Goal: Information Seeking & Learning: Learn about a topic

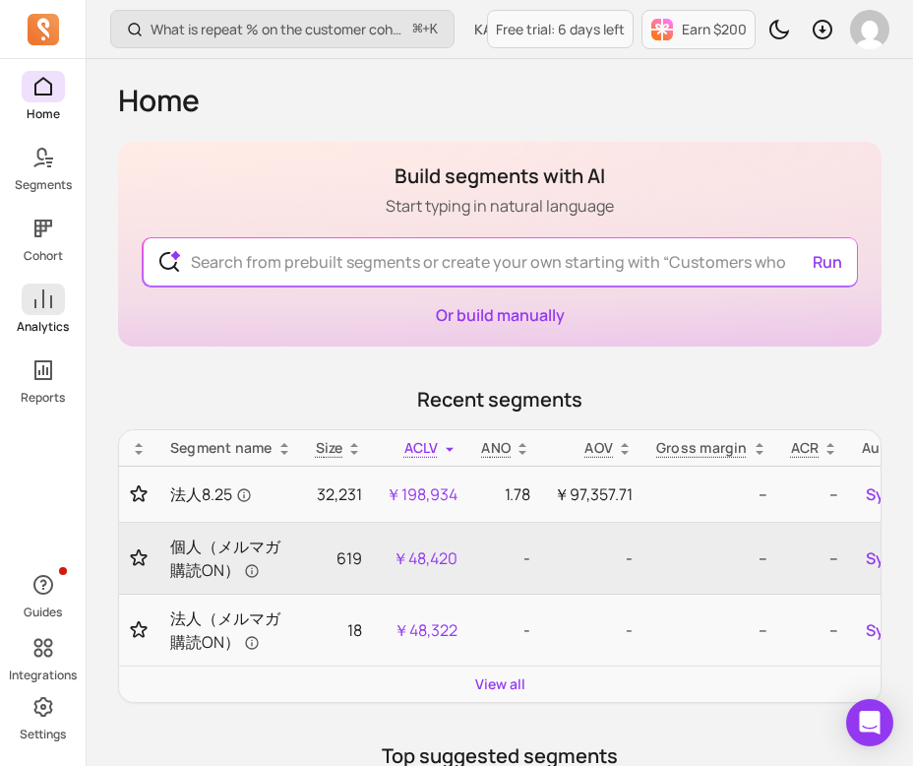
click at [34, 306] on icon at bounding box center [43, 298] width 18 height 19
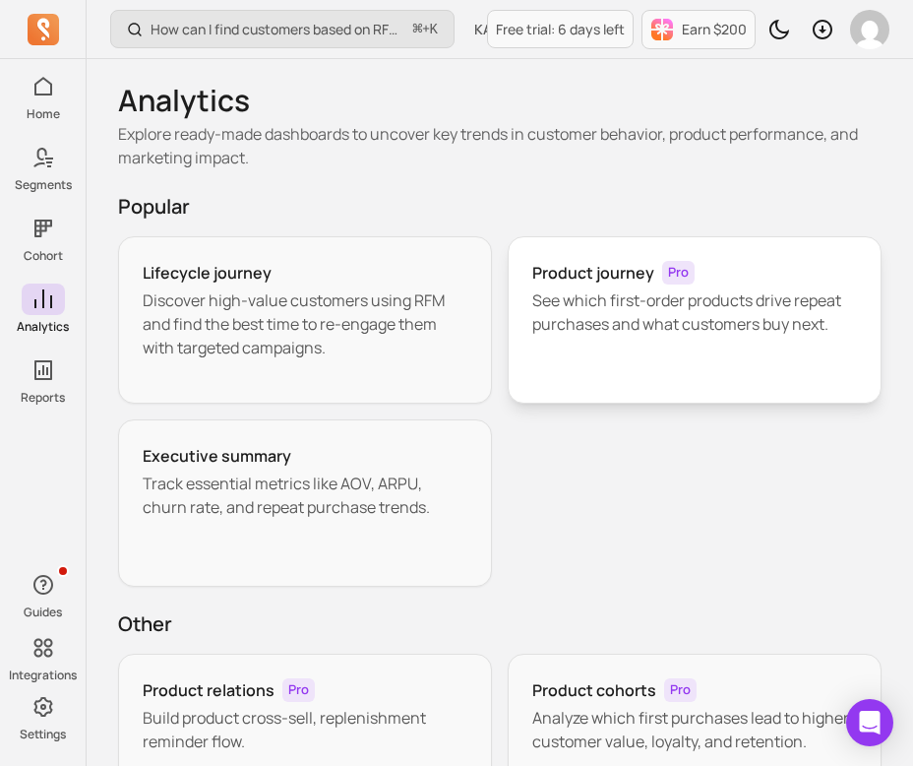
click at [609, 299] on p "See which first-order products drive repeat purchases and what customers buy ne…" at bounding box center [694, 311] width 325 height 47
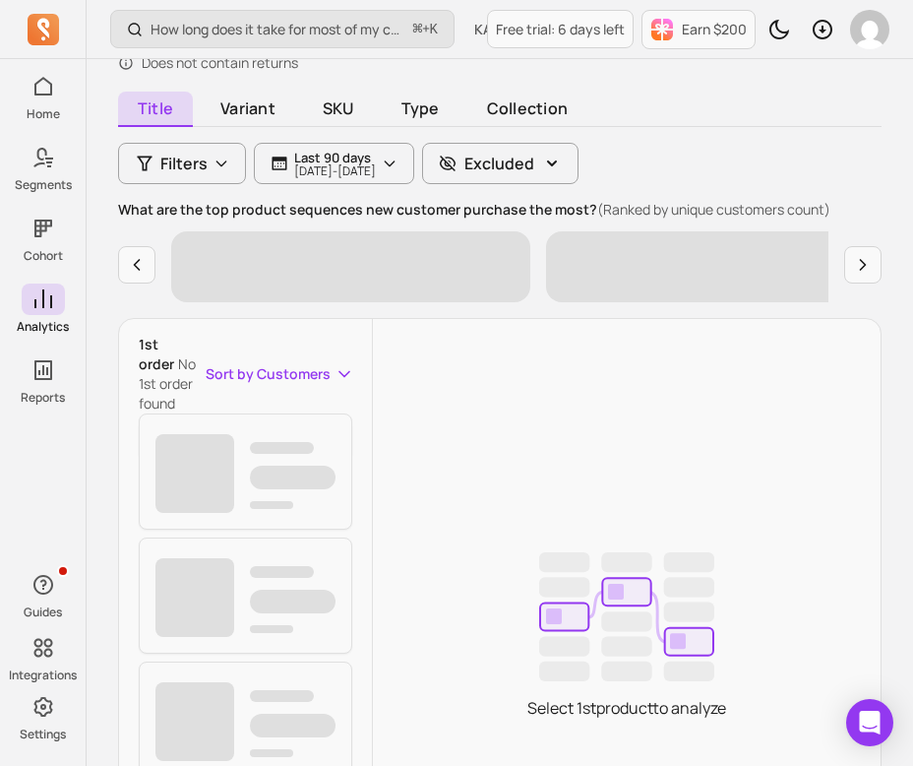
scroll to position [70, 0]
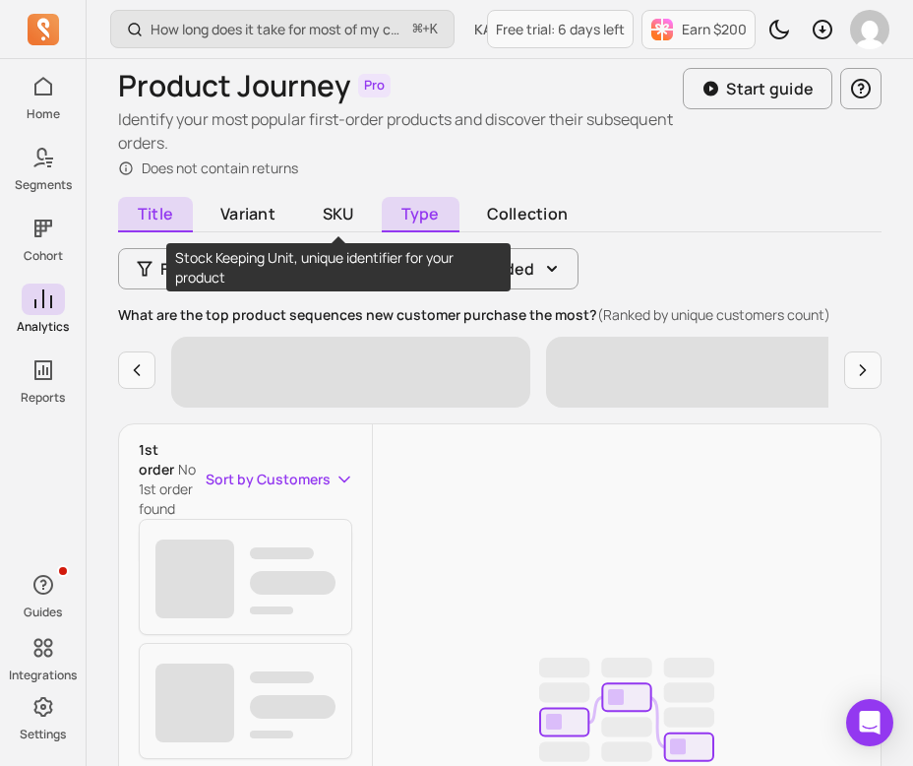
click at [393, 200] on span "Type" at bounding box center [421, 214] width 78 height 35
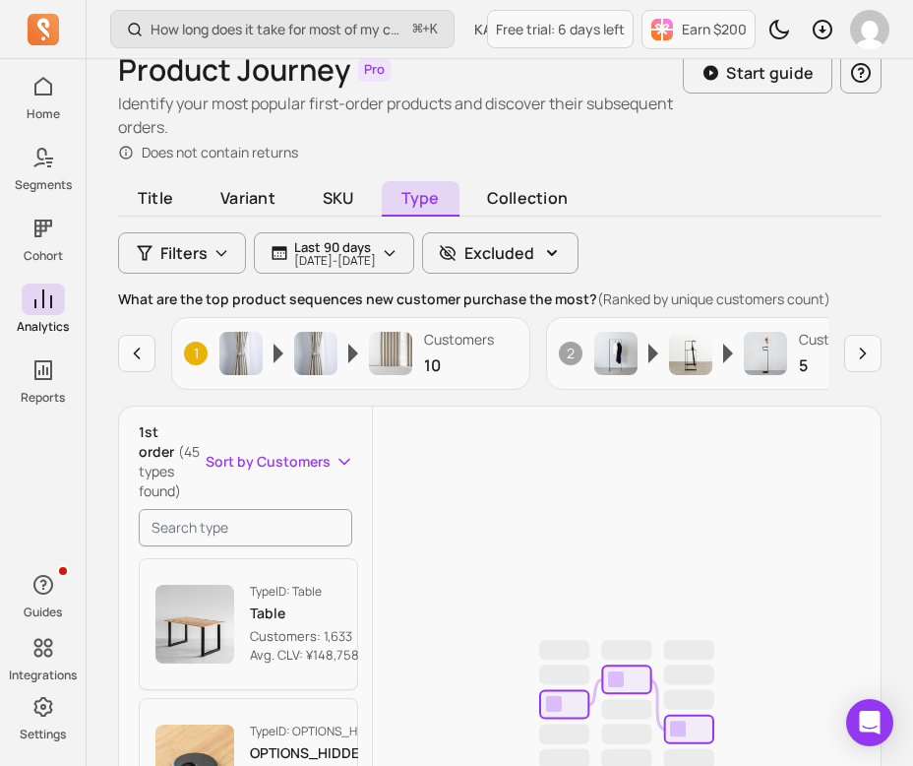
scroll to position [169, 0]
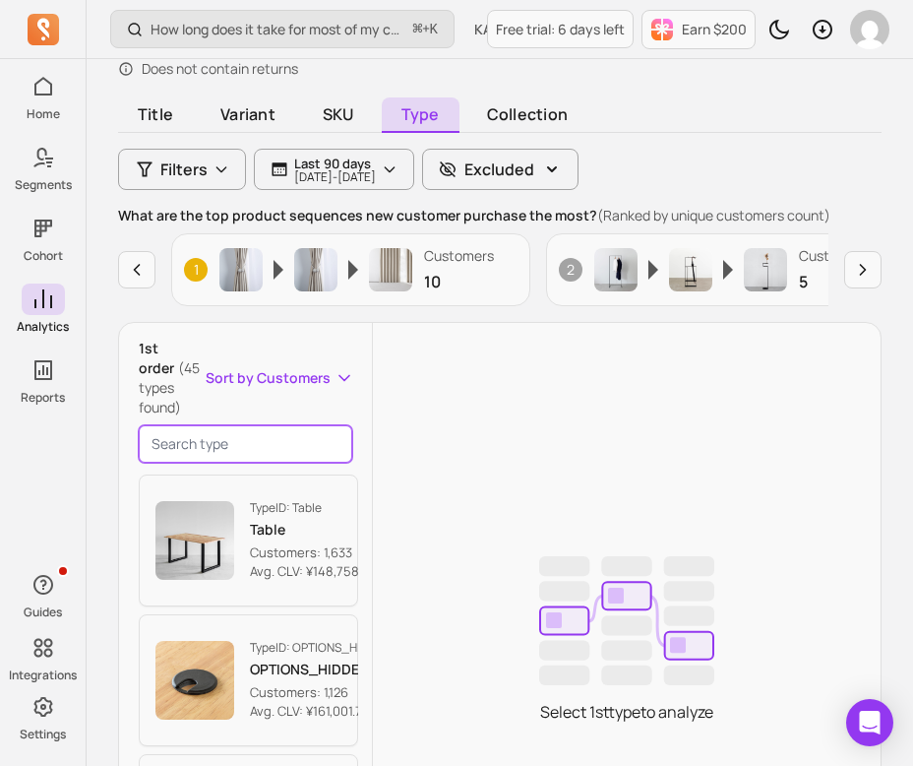
click at [243, 448] on input "search product" at bounding box center [246, 443] width 214 height 37
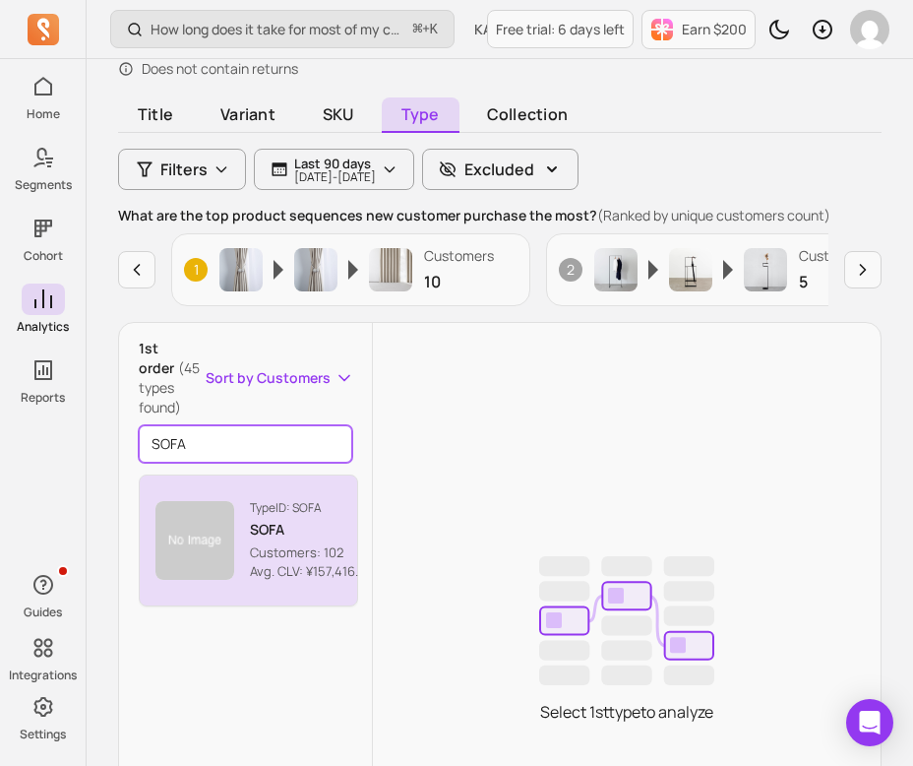
type input "SOFA"
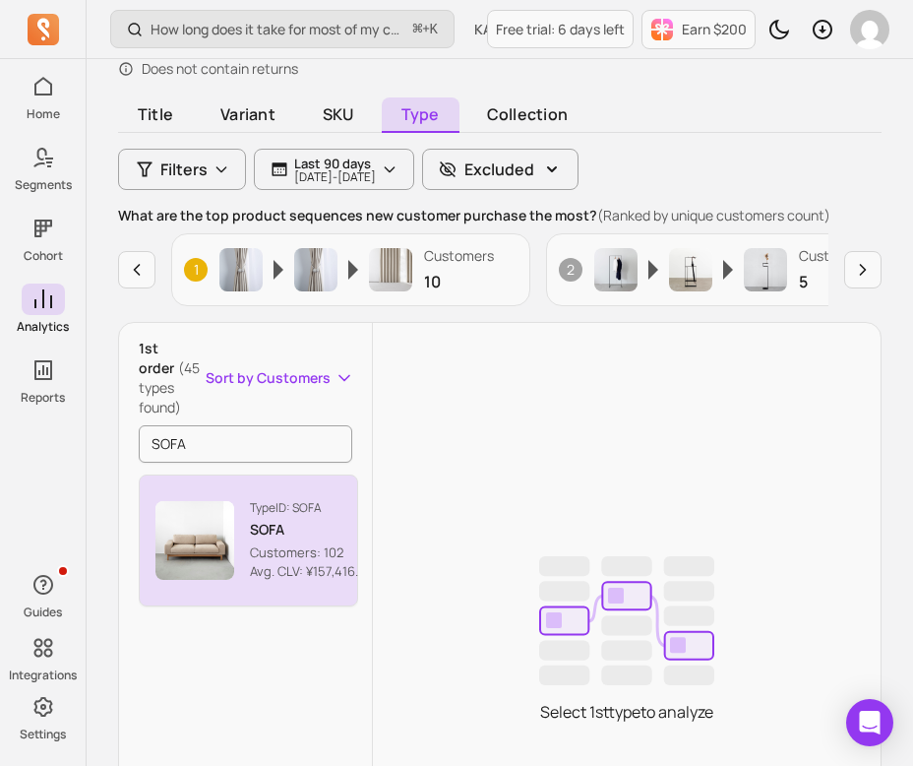
click at [263, 562] on p "Avg. CLV: ¥157,416.53" at bounding box center [311, 572] width 123 height 20
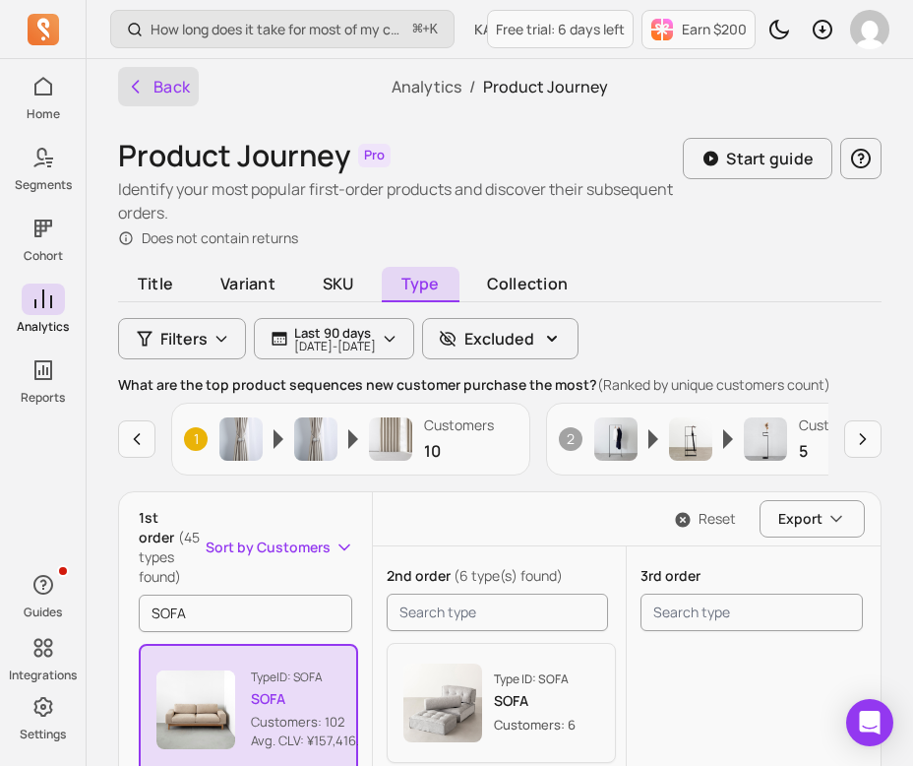
click at [171, 98] on button "Back" at bounding box center [158, 86] width 81 height 39
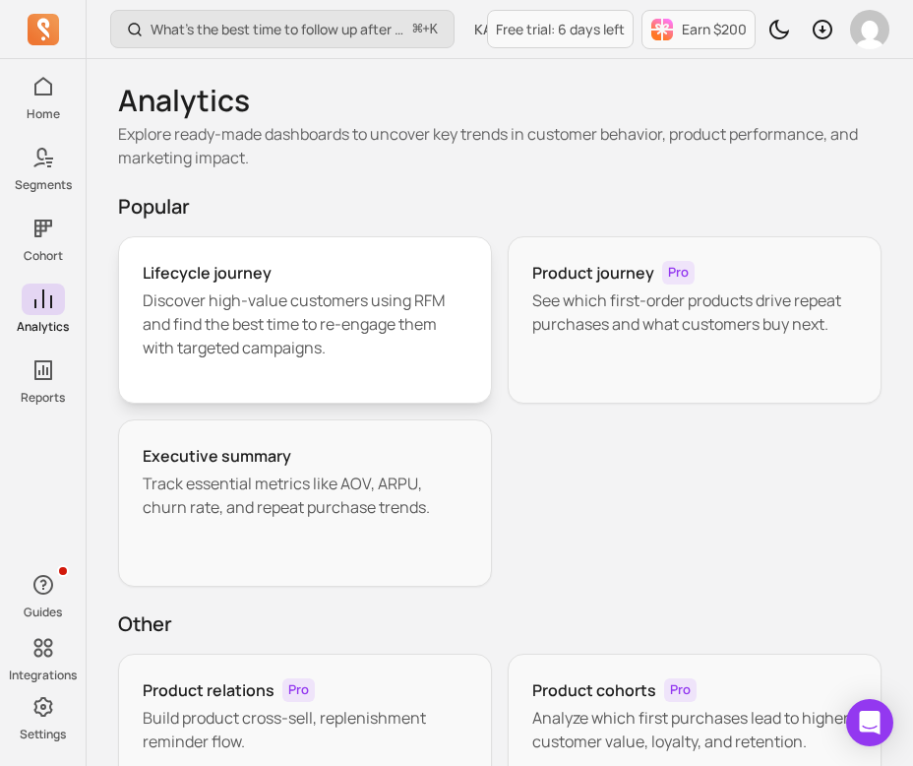
click at [350, 332] on p "Discover high-value customers using RFM and find the best time to re-engage the…" at bounding box center [305, 323] width 325 height 71
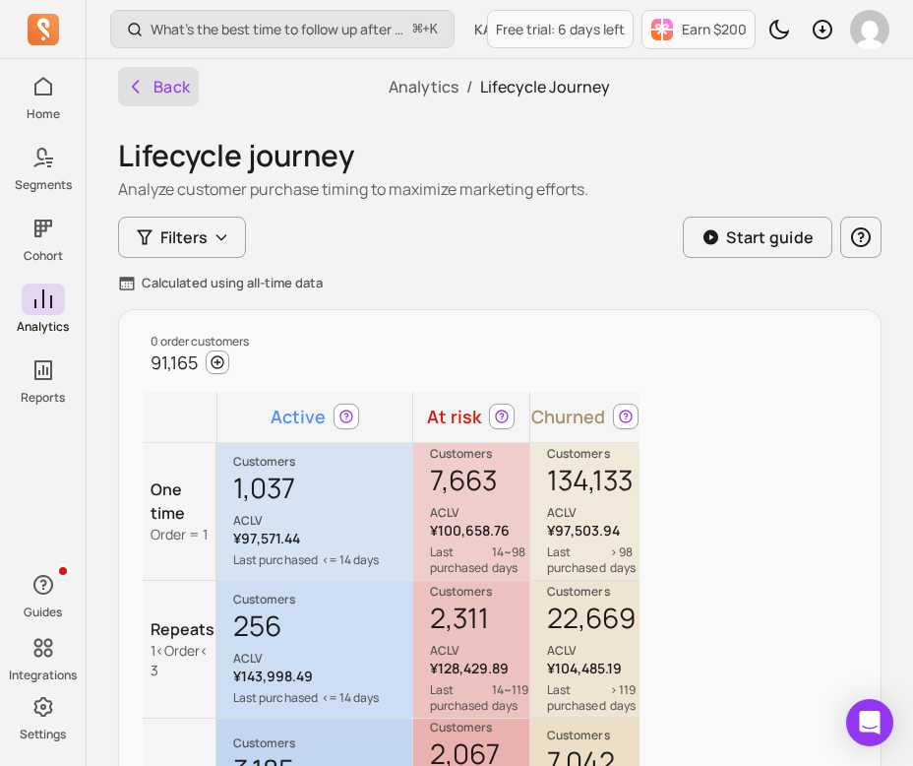
click at [151, 83] on button "Back" at bounding box center [158, 86] width 81 height 39
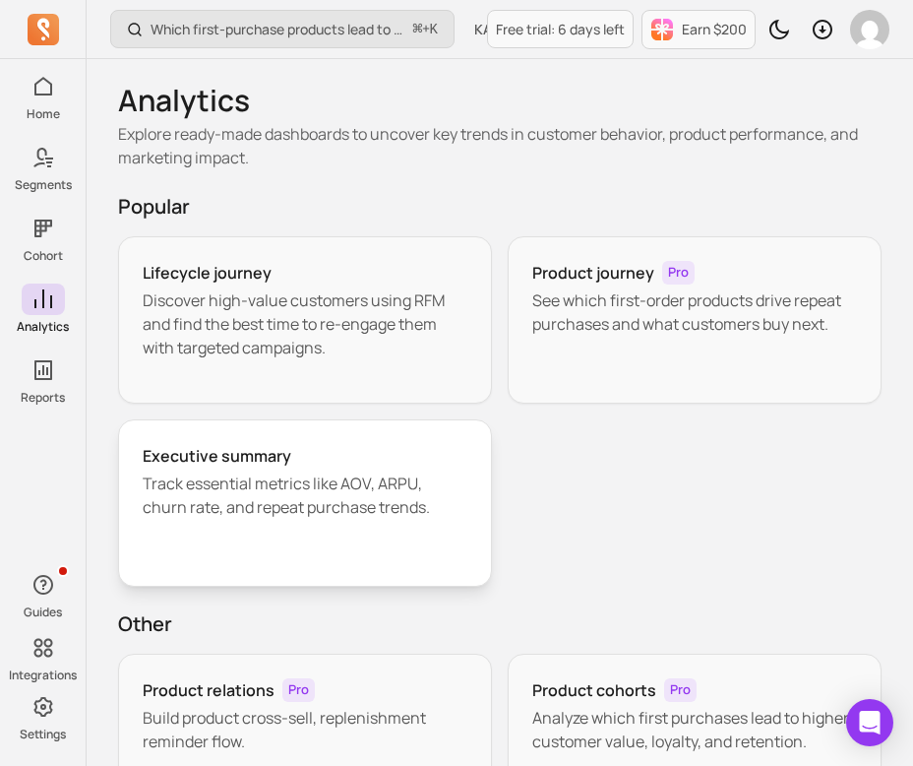
click at [257, 466] on h3 "Executive summary" at bounding box center [217, 456] width 149 height 24
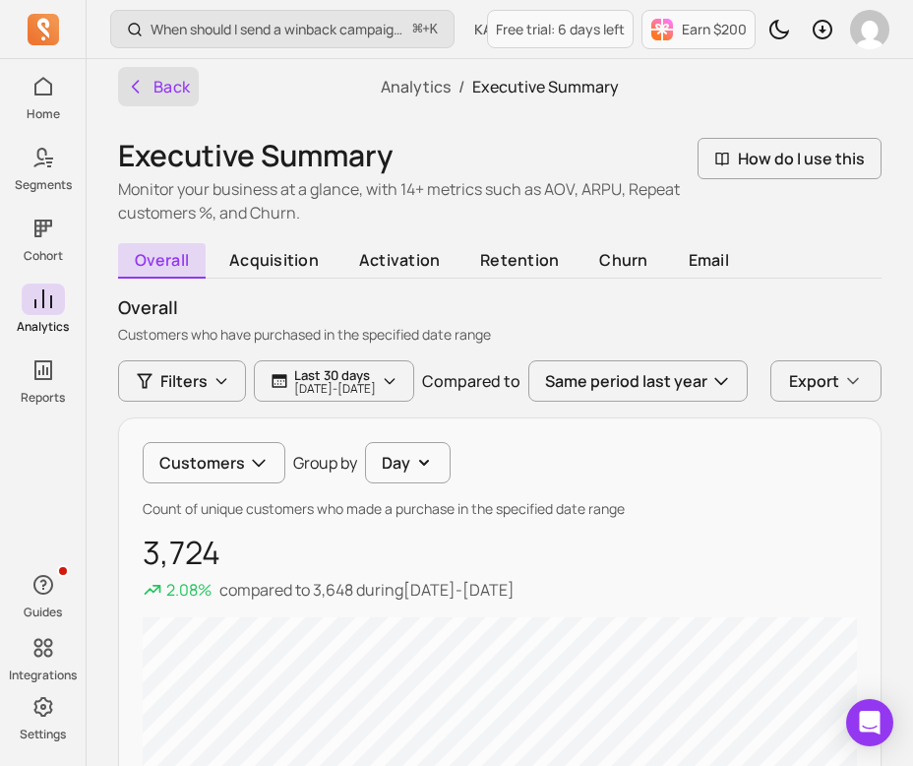
click at [142, 88] on icon "button" at bounding box center [136, 87] width 20 height 20
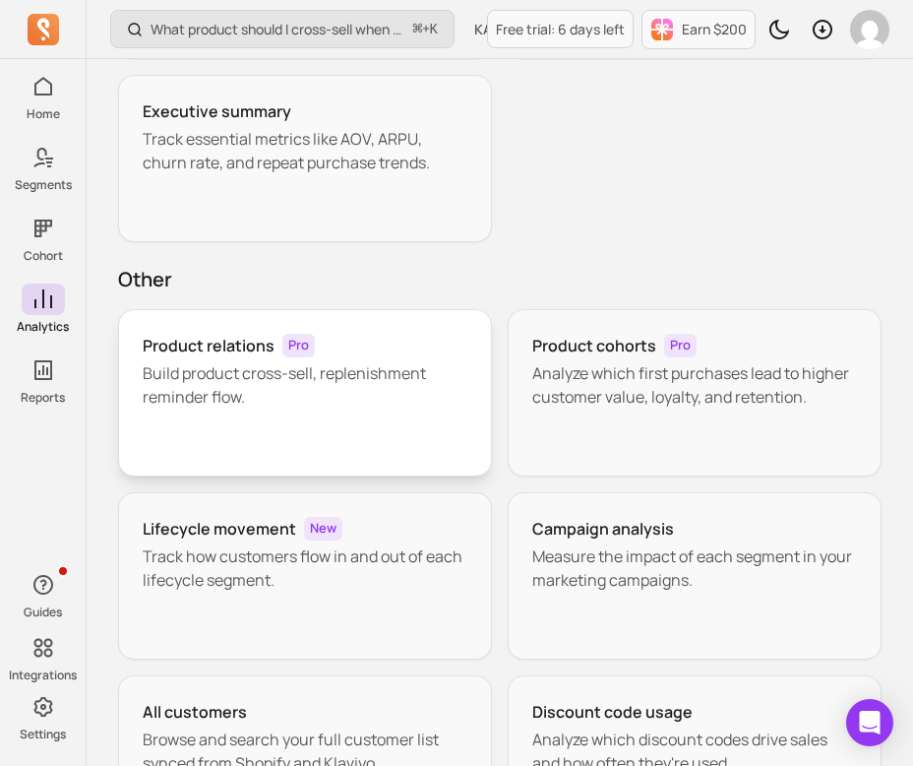
scroll to position [376, 0]
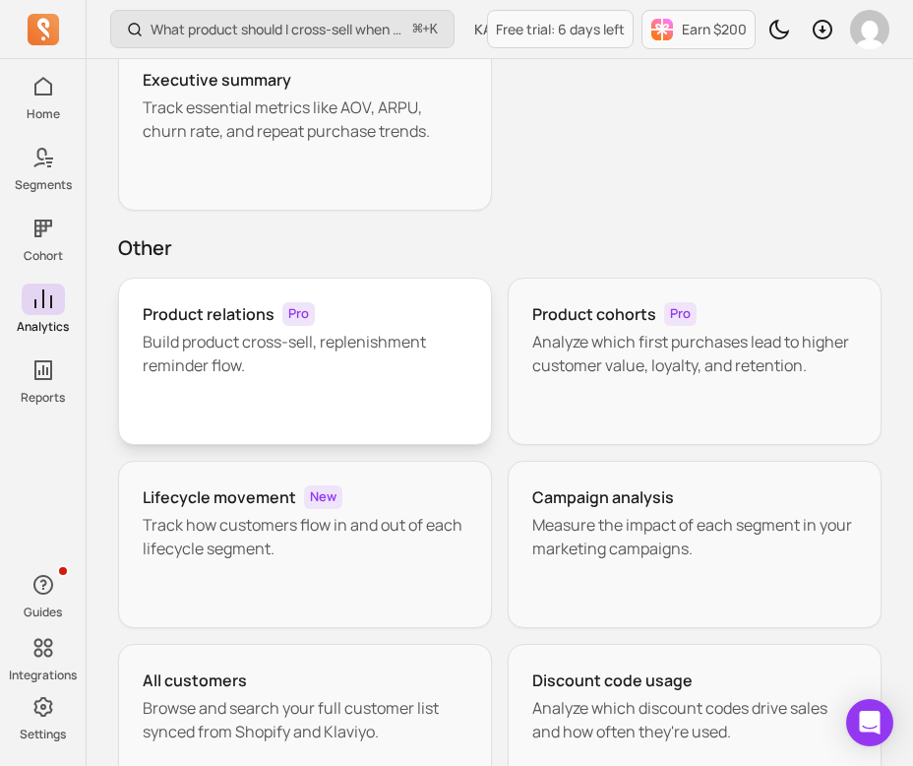
click at [348, 348] on p "Build product cross-sell, replenishment reminder flow." at bounding box center [305, 353] width 325 height 47
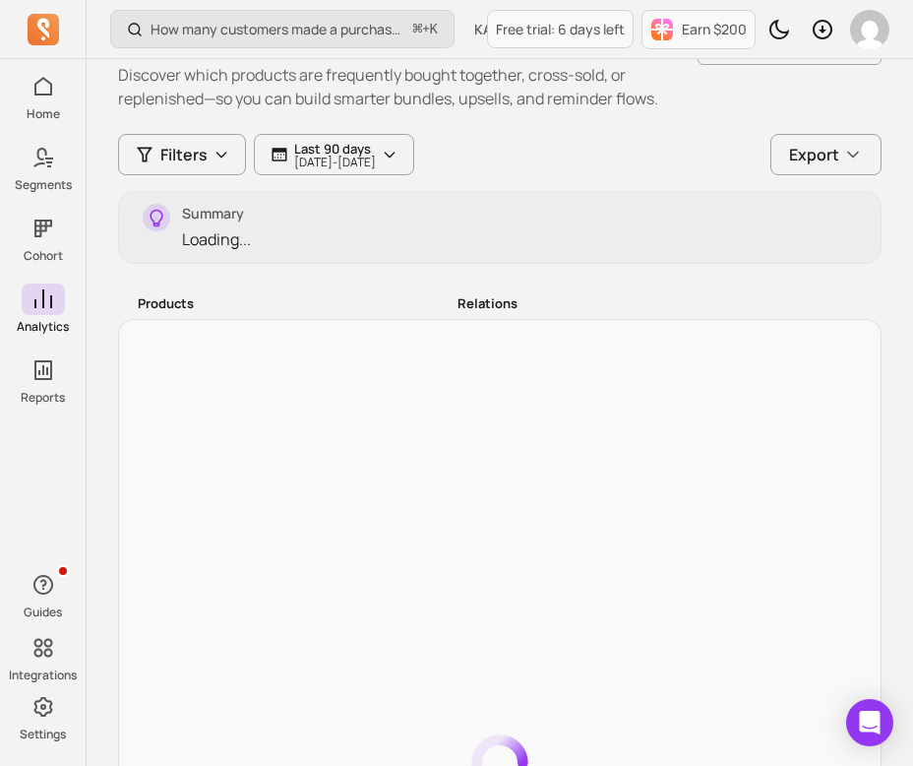
scroll to position [115, 0]
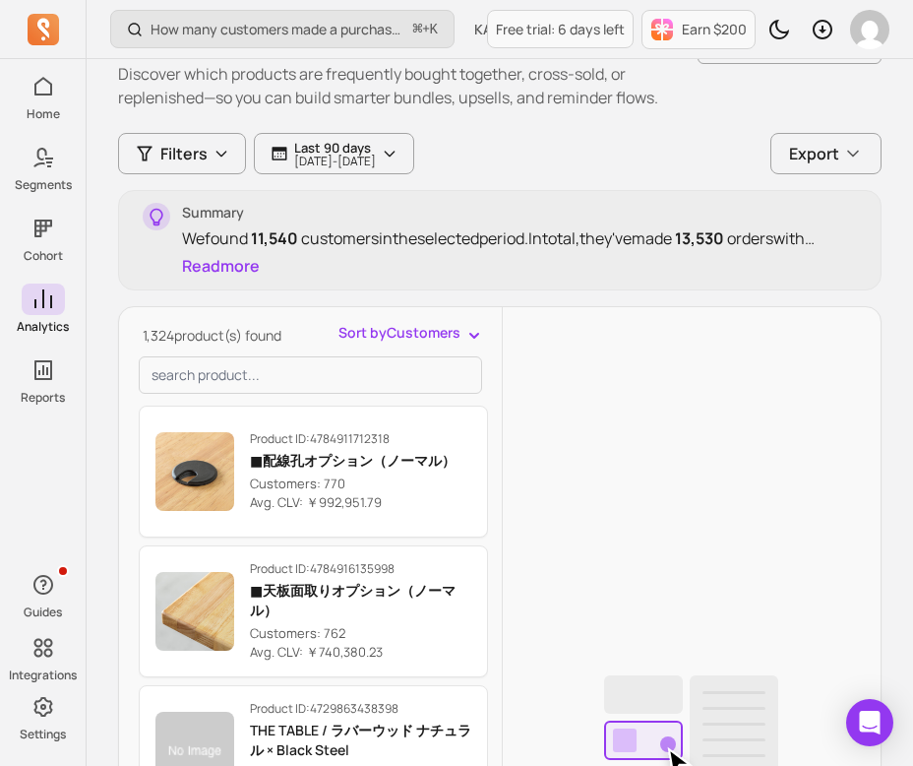
click at [359, 324] on span "Sort by Customers" at bounding box center [400, 333] width 122 height 20
click at [294, 333] on div "1,324 product(s) found Sort by Customers Customers Avg. CLV" at bounding box center [317, 336] width 357 height 26
click at [208, 157] on button "Filters" at bounding box center [182, 153] width 128 height 41
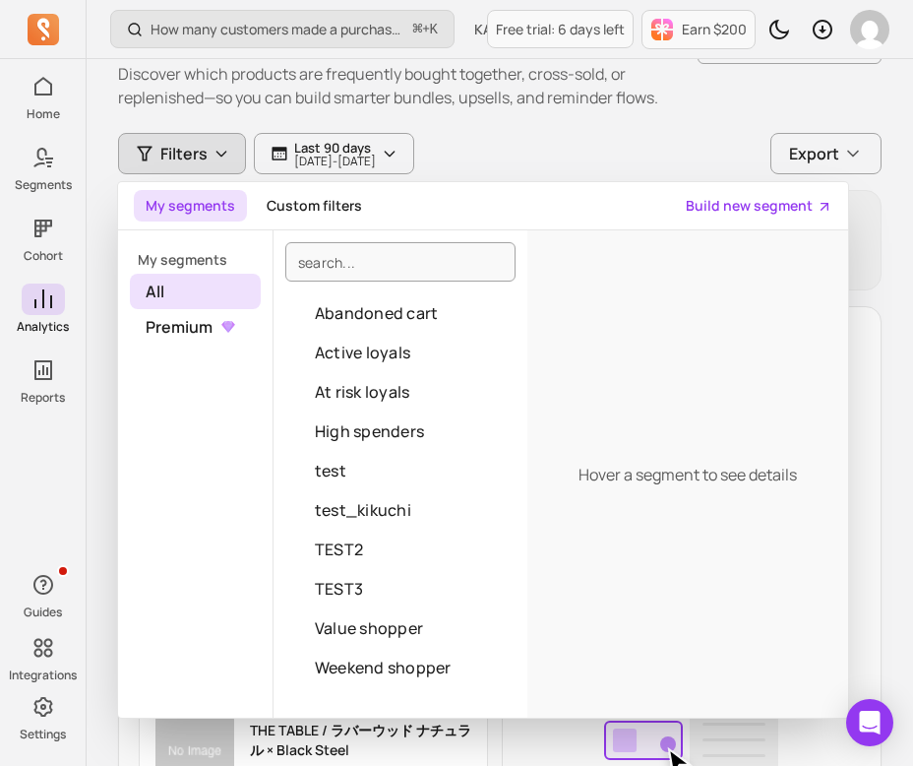
click at [541, 145] on div "Filters My segments Custom filters Build new segment My segments All Premium Ab…" at bounding box center [500, 153] width 764 height 41
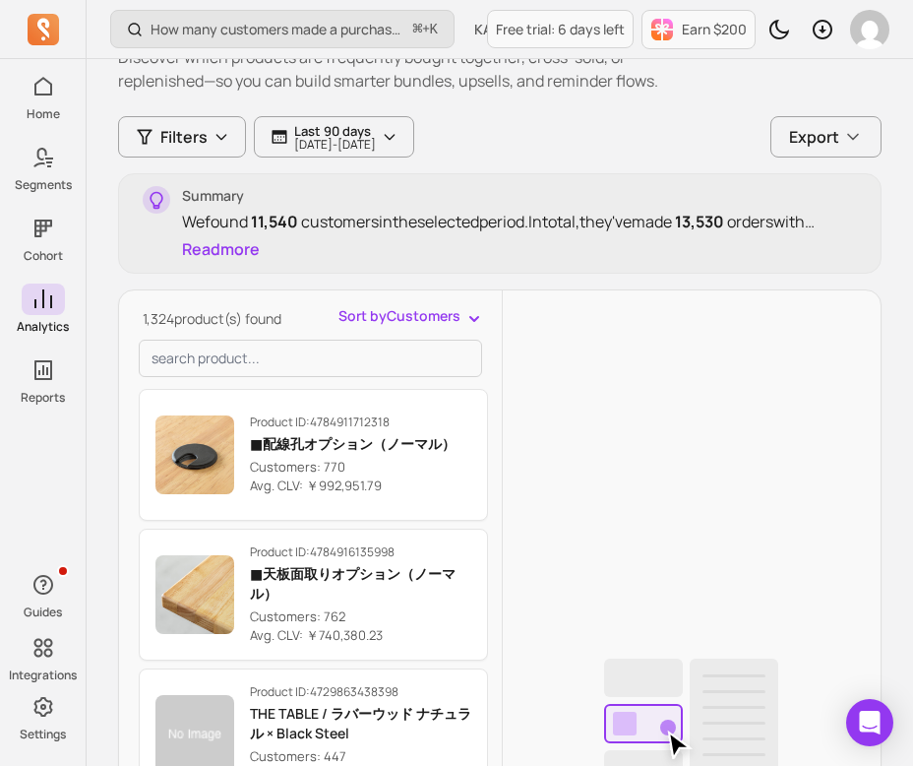
scroll to position [160, 0]
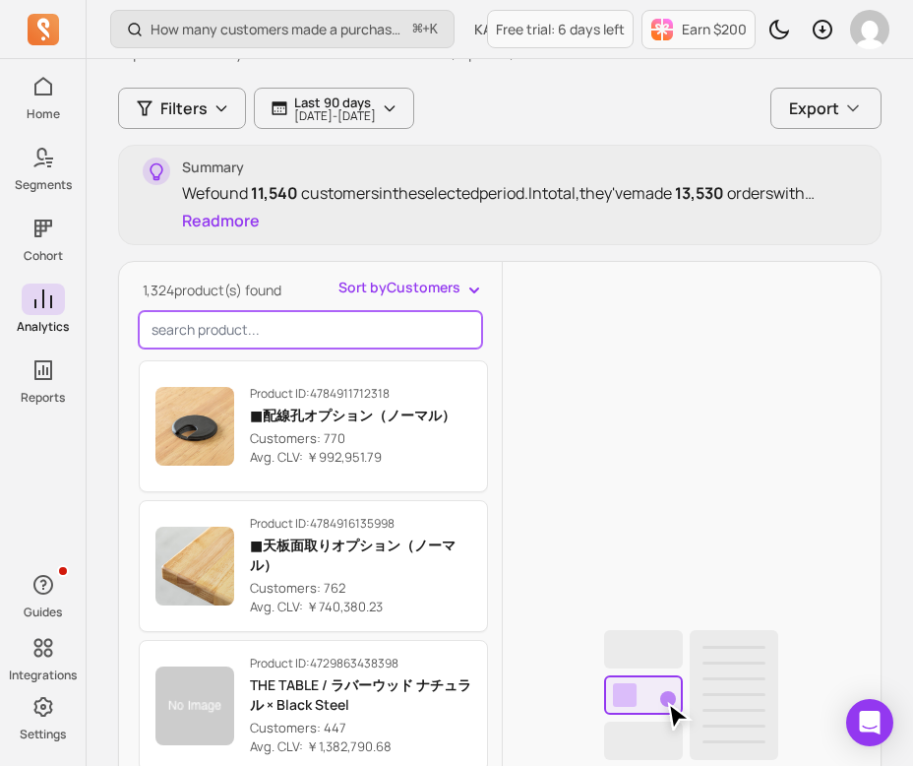
click at [341, 332] on input "search product" at bounding box center [310, 329] width 343 height 37
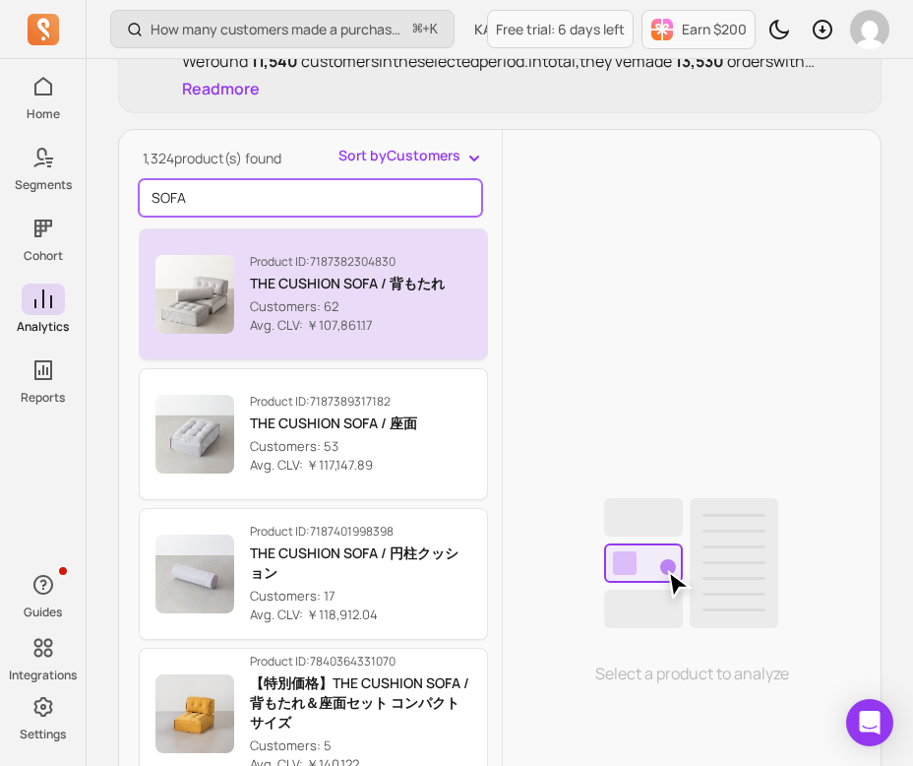
scroll to position [0, 0]
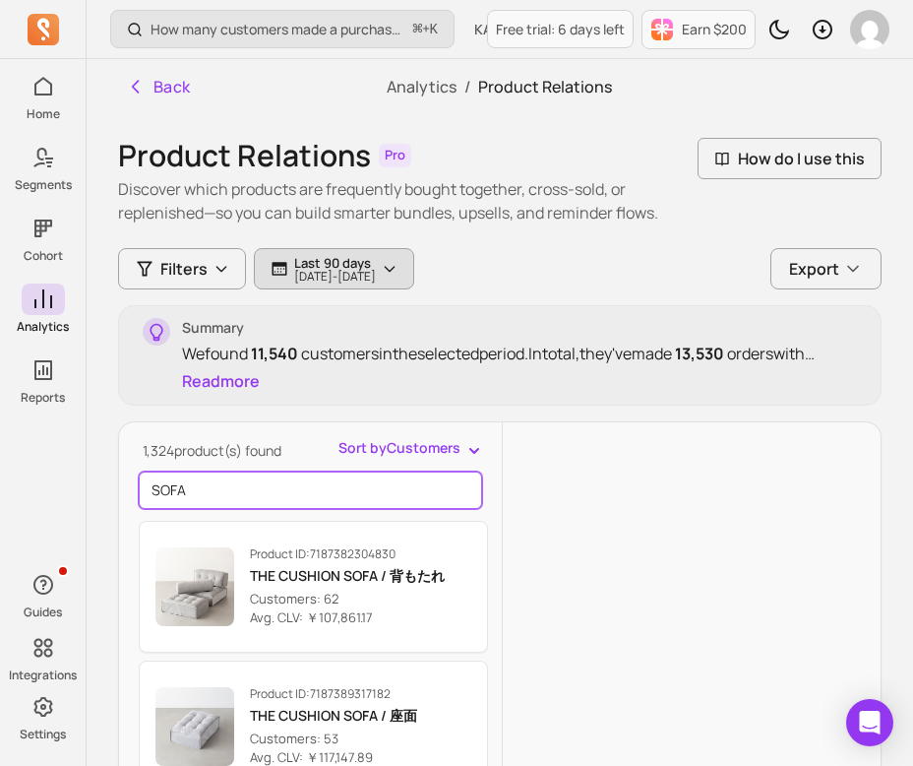
click at [319, 279] on p "[DATE] - [DATE]" at bounding box center [335, 277] width 82 height 12
type input "SOFA"
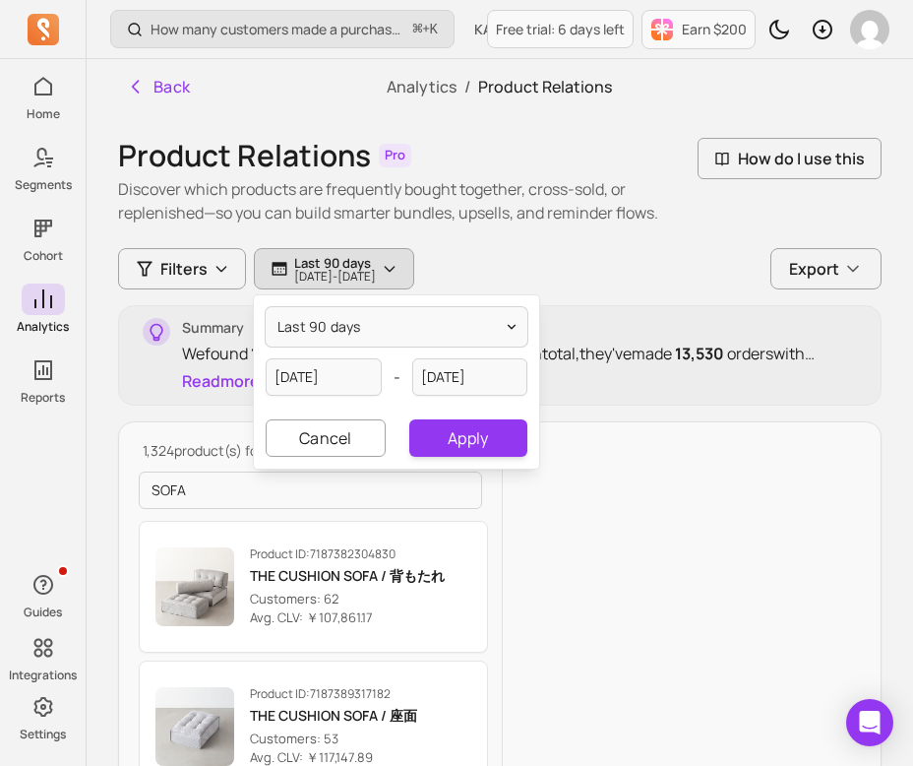
click at [426, 193] on p "Discover which products are frequently bought together, cross-sold, or replenis…" at bounding box center [408, 200] width 580 height 47
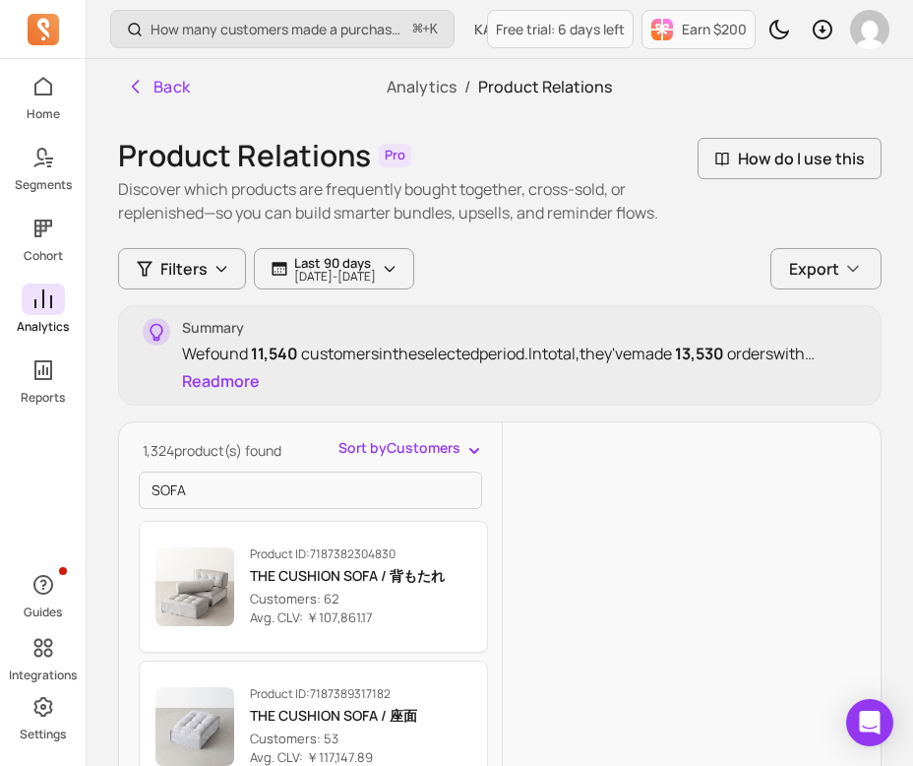
click at [53, 317] on link "Analytics" at bounding box center [43, 308] width 86 height 51
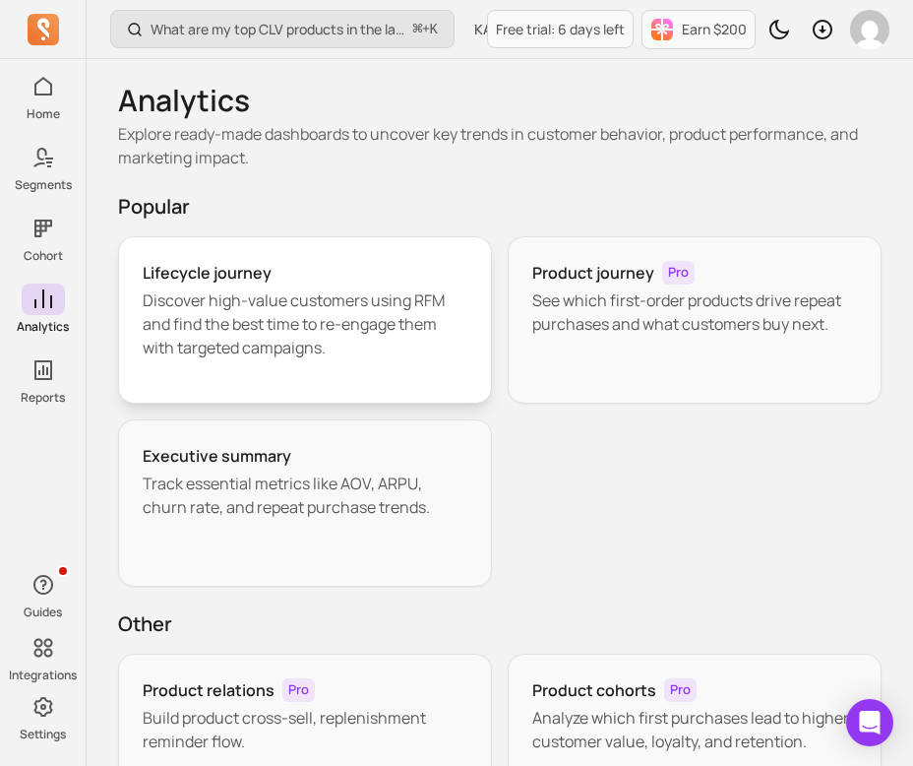
click at [347, 346] on p "Discover high-value customers using RFM and find the best time to re-engage the…" at bounding box center [305, 323] width 325 height 71
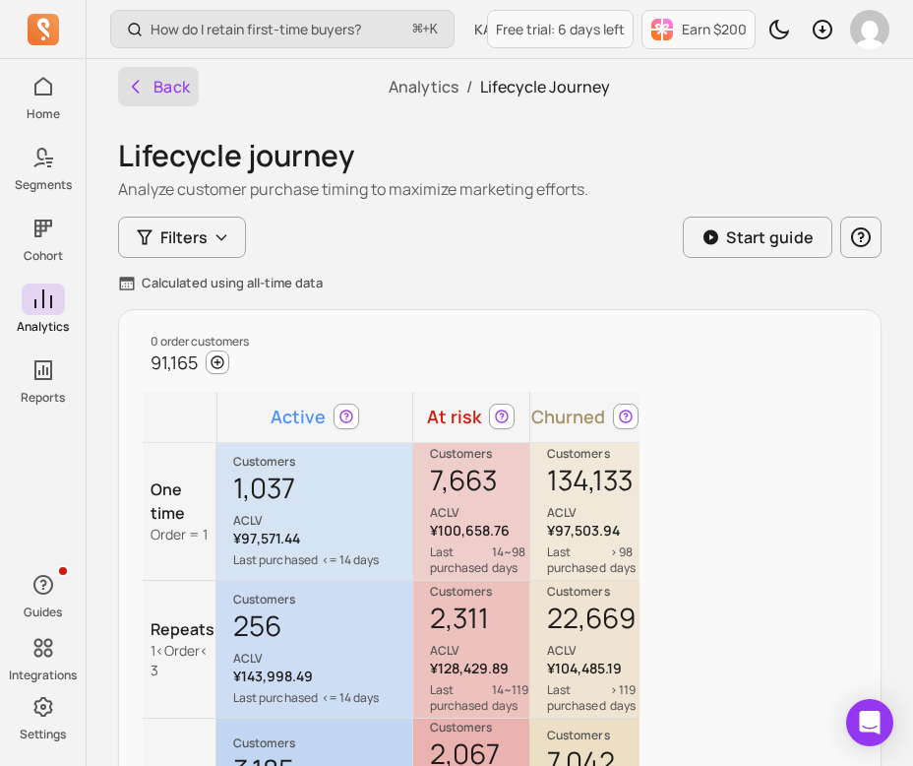
click at [181, 75] on button "Back" at bounding box center [158, 86] width 81 height 39
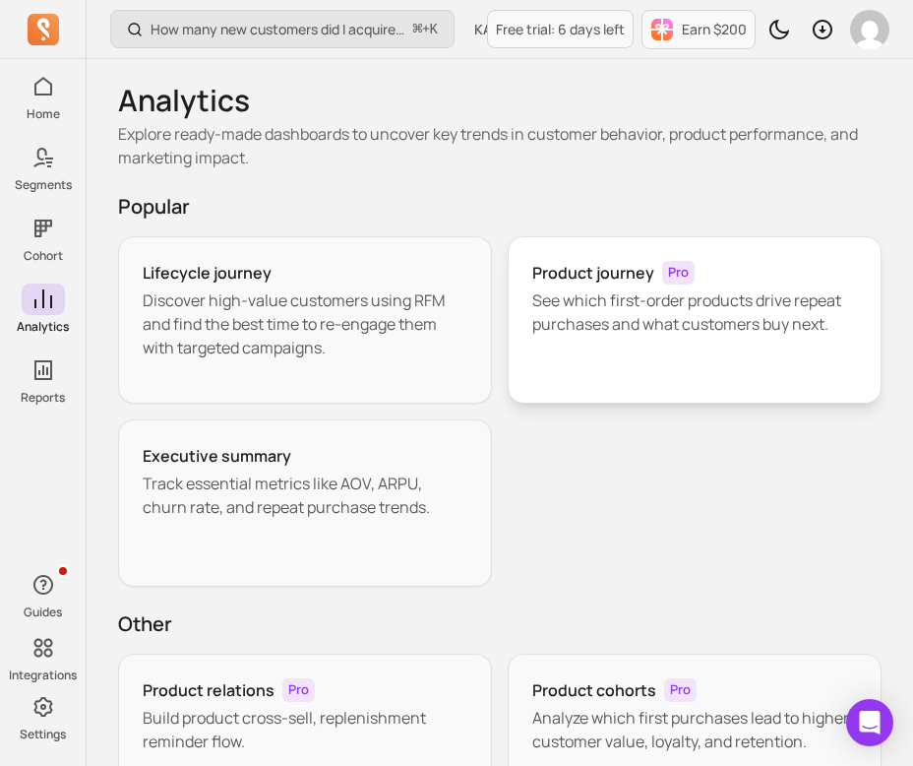
click at [610, 288] on p "See which first-order products drive repeat purchases and what customers buy ne…" at bounding box center [694, 311] width 325 height 47
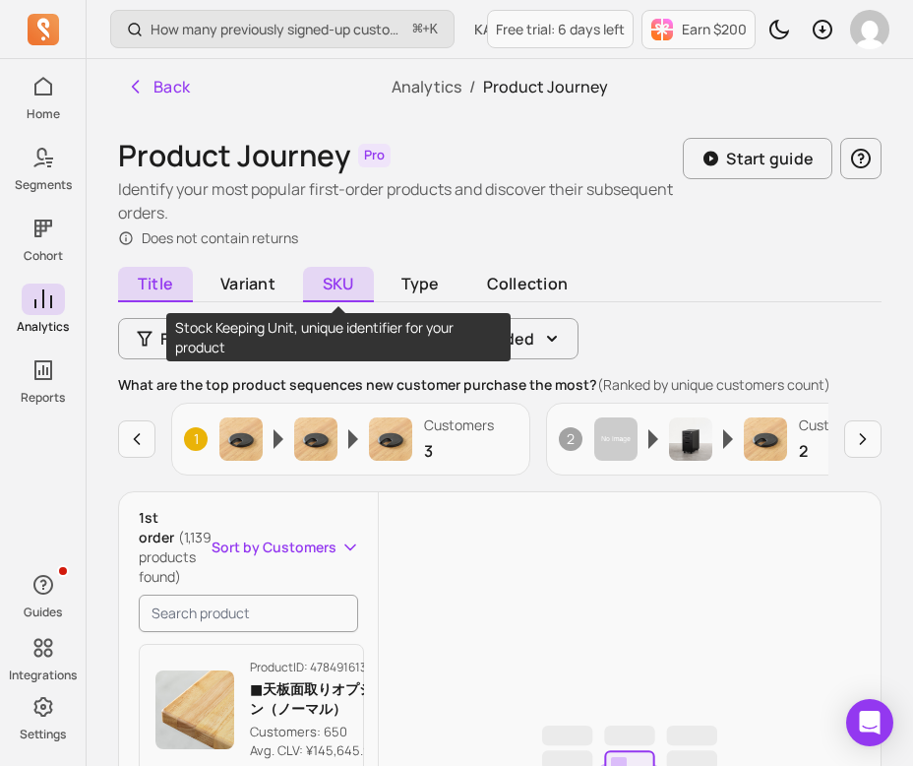
click at [309, 285] on span "SKU" at bounding box center [338, 284] width 71 height 35
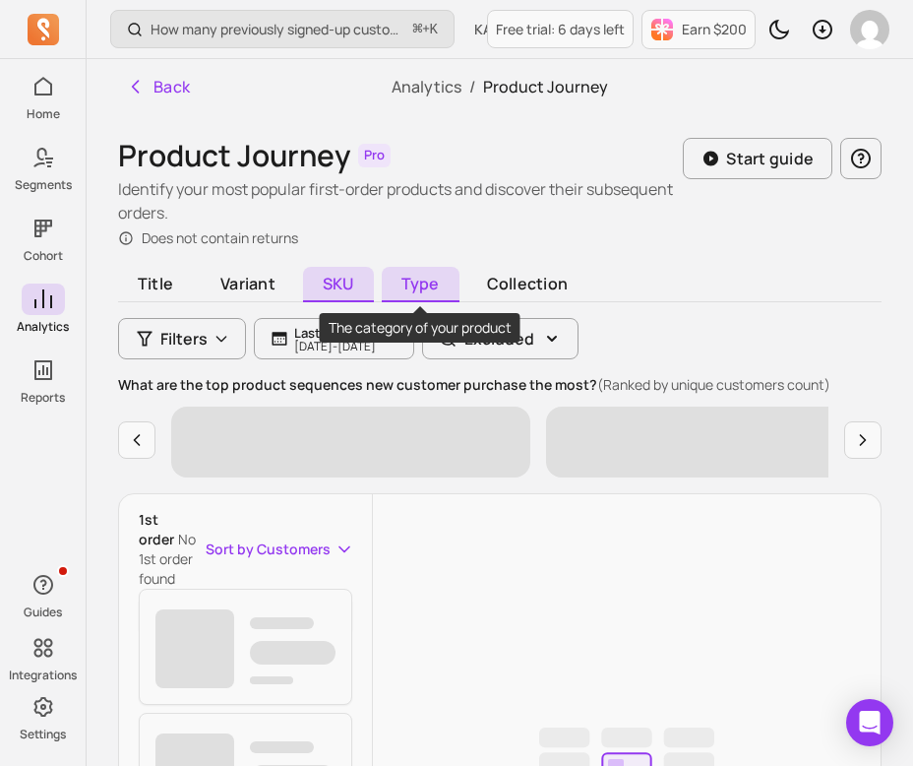
click at [405, 280] on span "Type" at bounding box center [421, 284] width 78 height 35
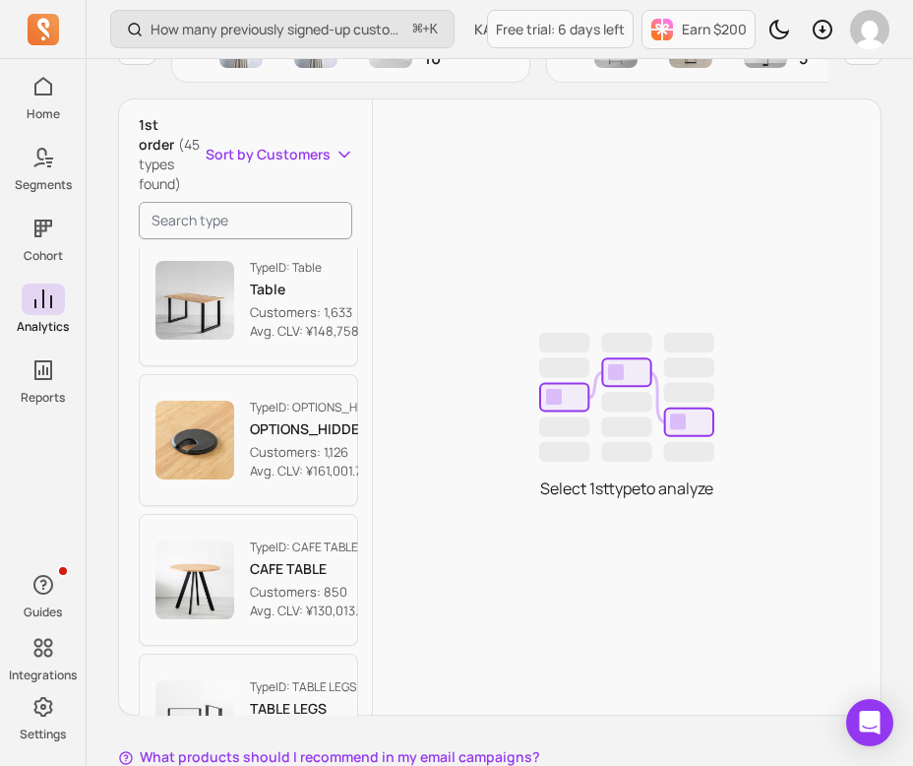
scroll to position [20, 0]
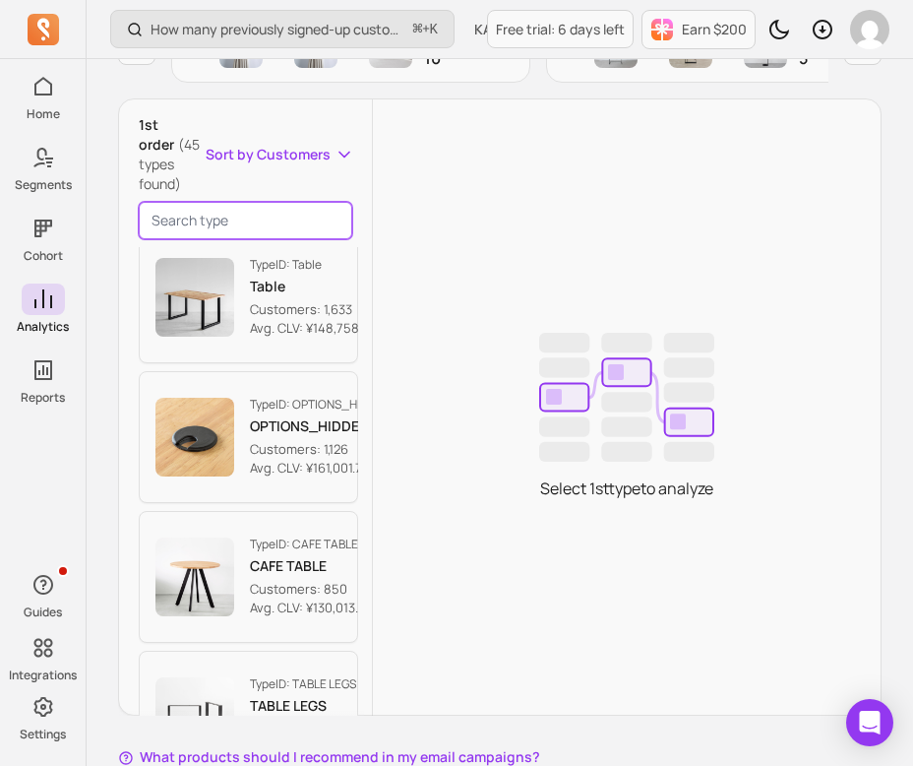
click at [242, 206] on input "search product" at bounding box center [246, 220] width 214 height 37
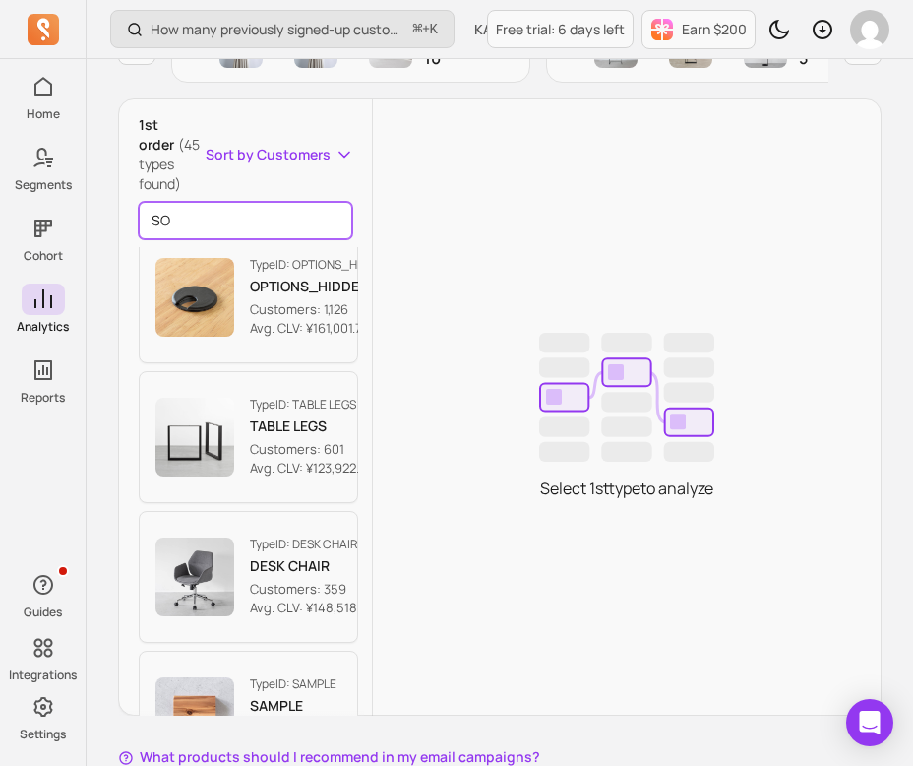
scroll to position [0, 0]
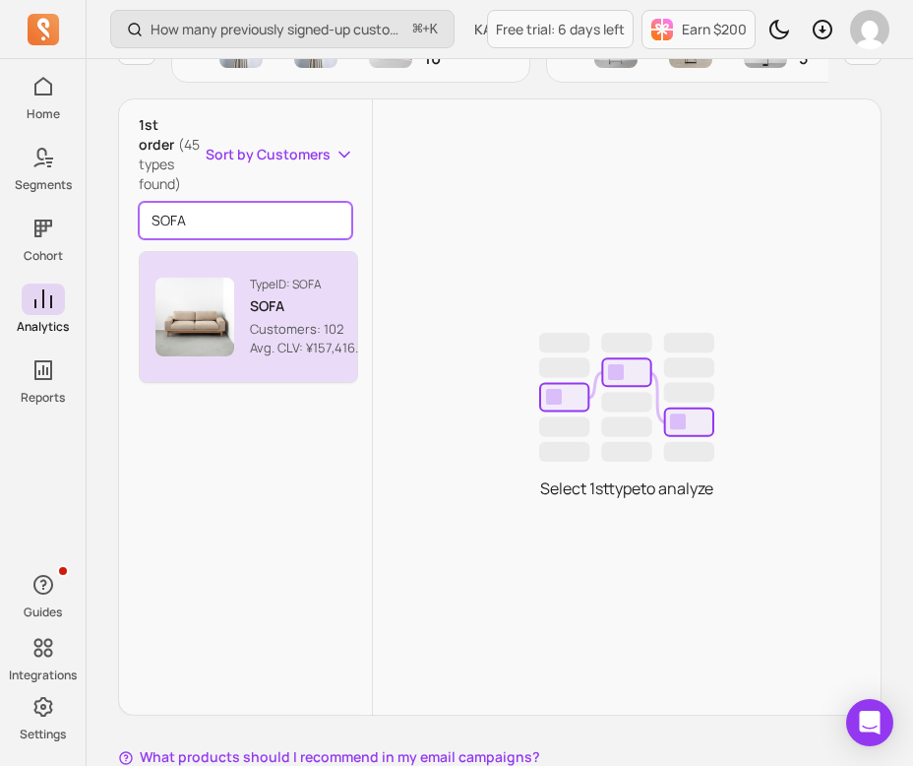
type input "SOFA"
click at [231, 287] on img "button" at bounding box center [194, 317] width 79 height 79
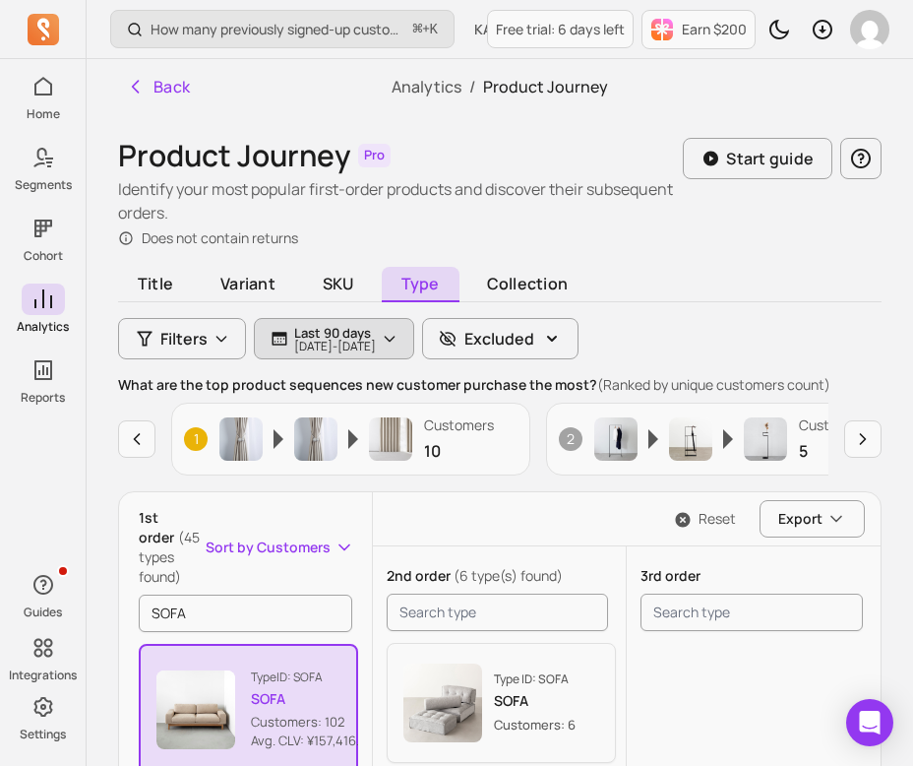
click at [414, 342] on button "Last 90 days [DATE] - [DATE]" at bounding box center [334, 338] width 160 height 41
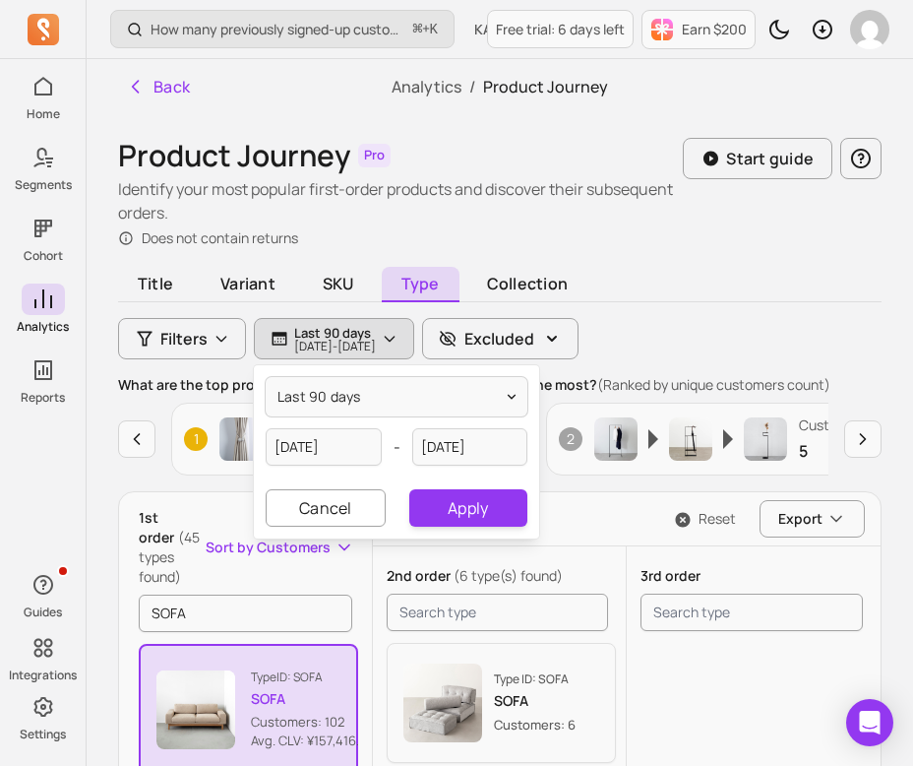
click at [390, 369] on div "last 90 days [DATE] - [DATE] Cancel Apply" at bounding box center [396, 451] width 285 height 173
click at [385, 378] on button "last 90 days" at bounding box center [397, 396] width 262 height 39
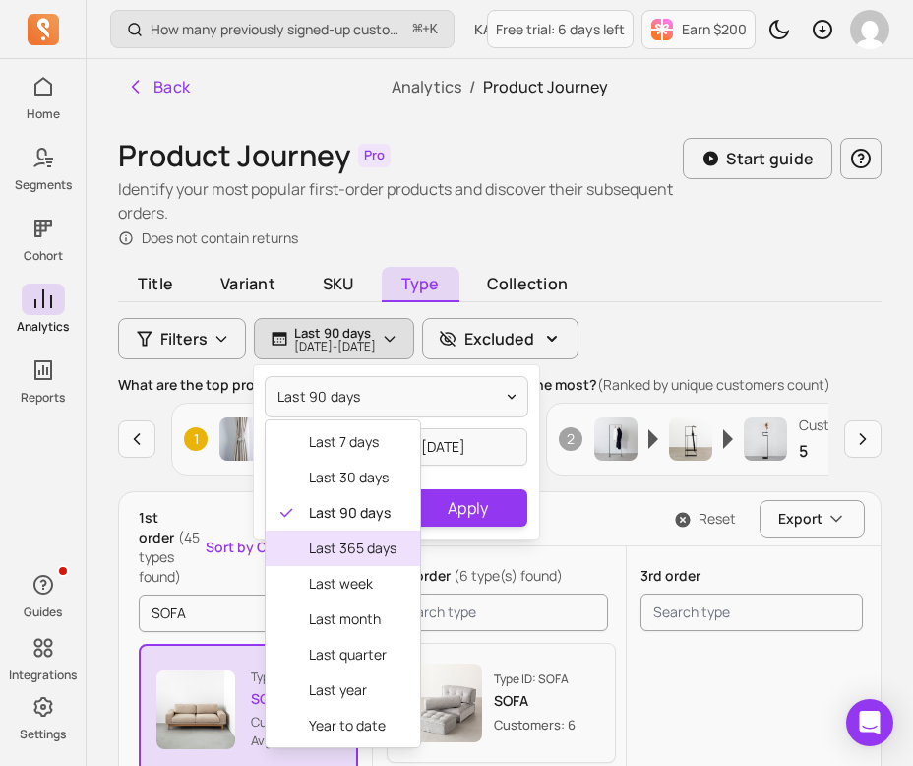
click at [365, 563] on div "last 365 days" at bounding box center [343, 547] width 155 height 35
type input "[DATE]"
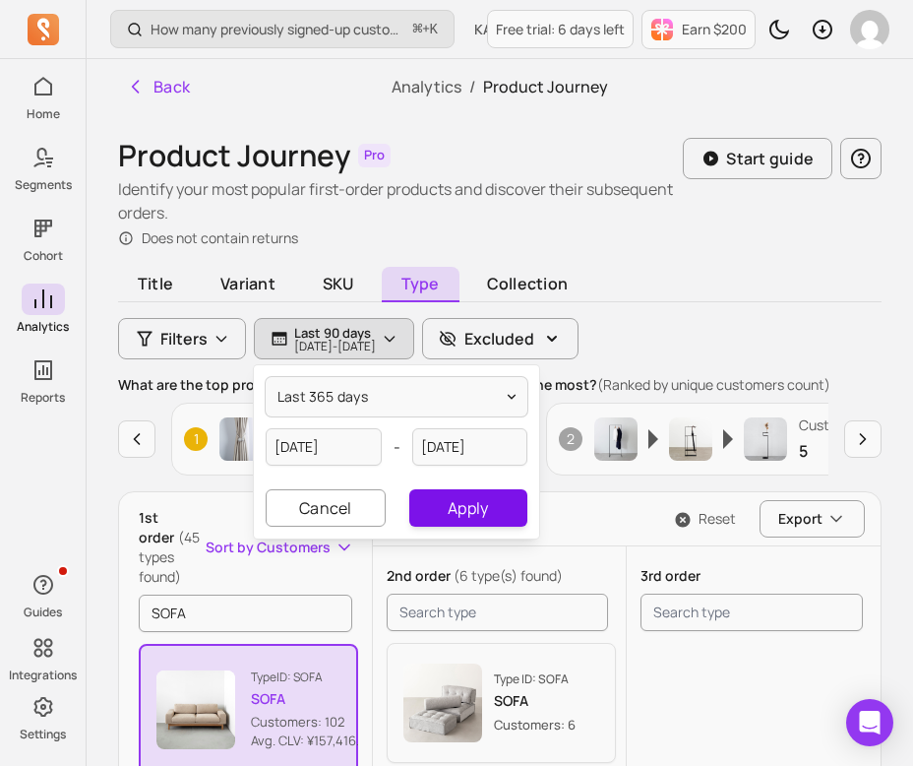
click at [460, 524] on button "Apply" at bounding box center [468, 507] width 118 height 37
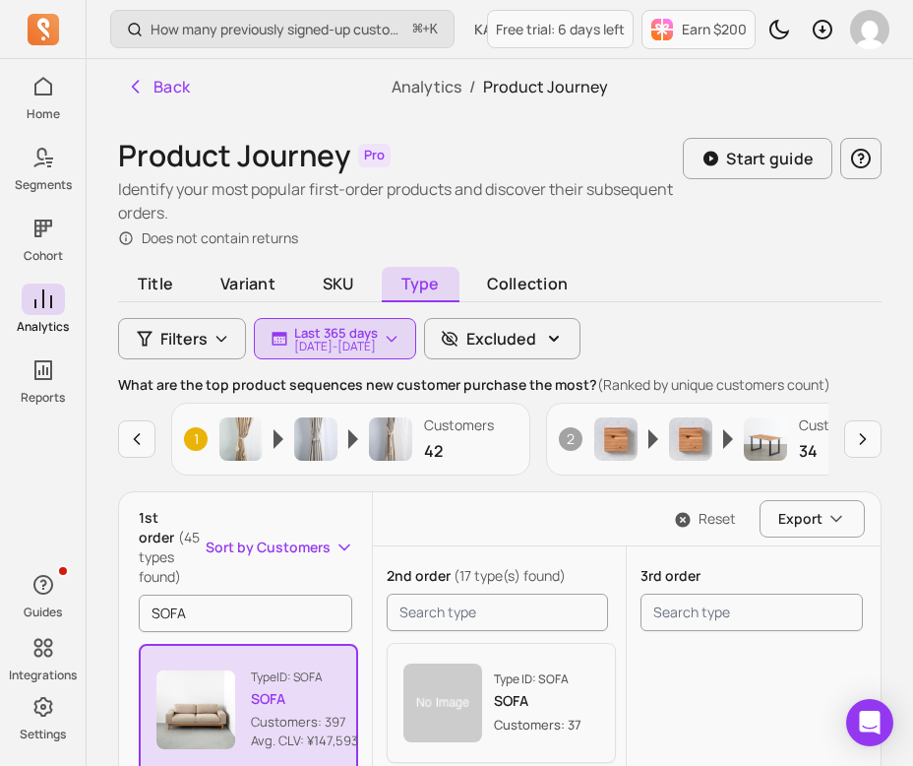
click at [466, 539] on div "Reset Export" at bounding box center [627, 518] width 508 height 53
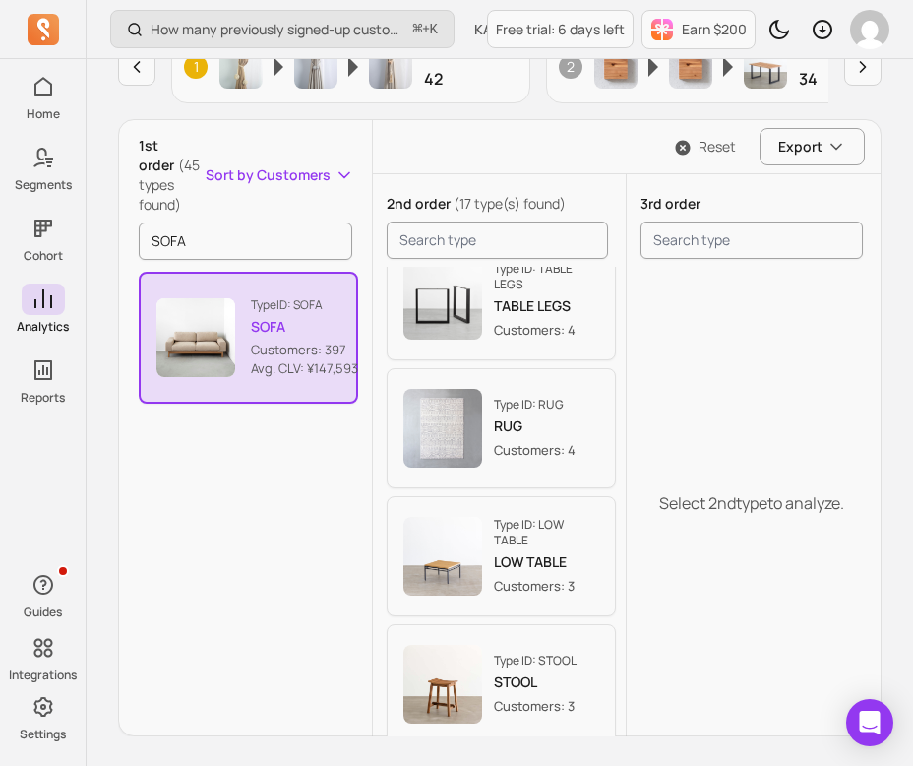
scroll to position [658, 0]
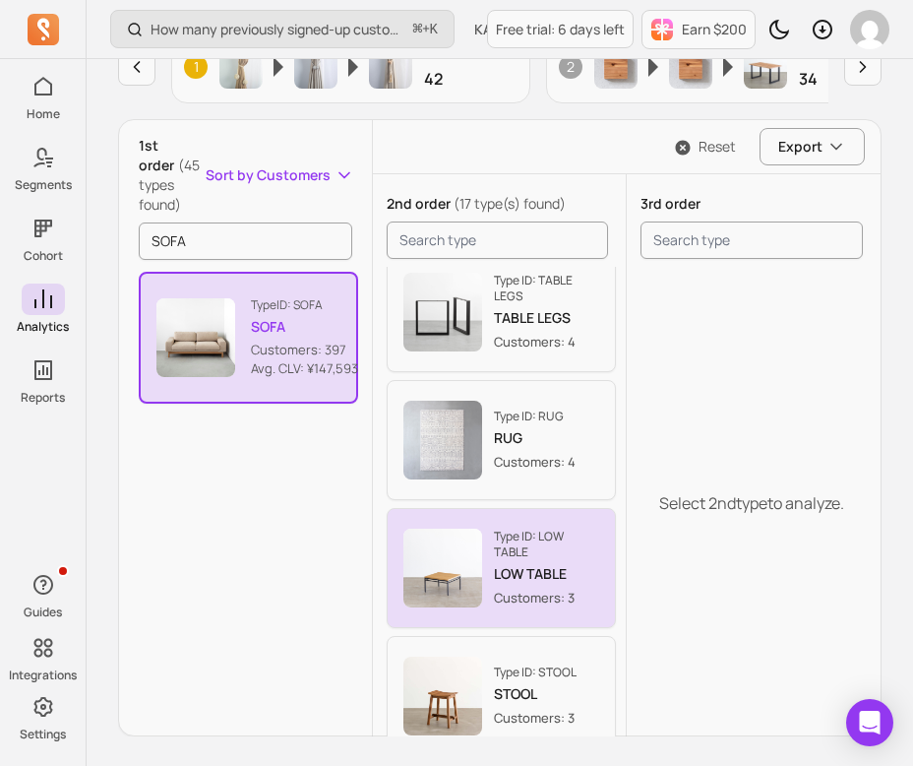
click at [428, 538] on img "button" at bounding box center [443, 567] width 79 height 79
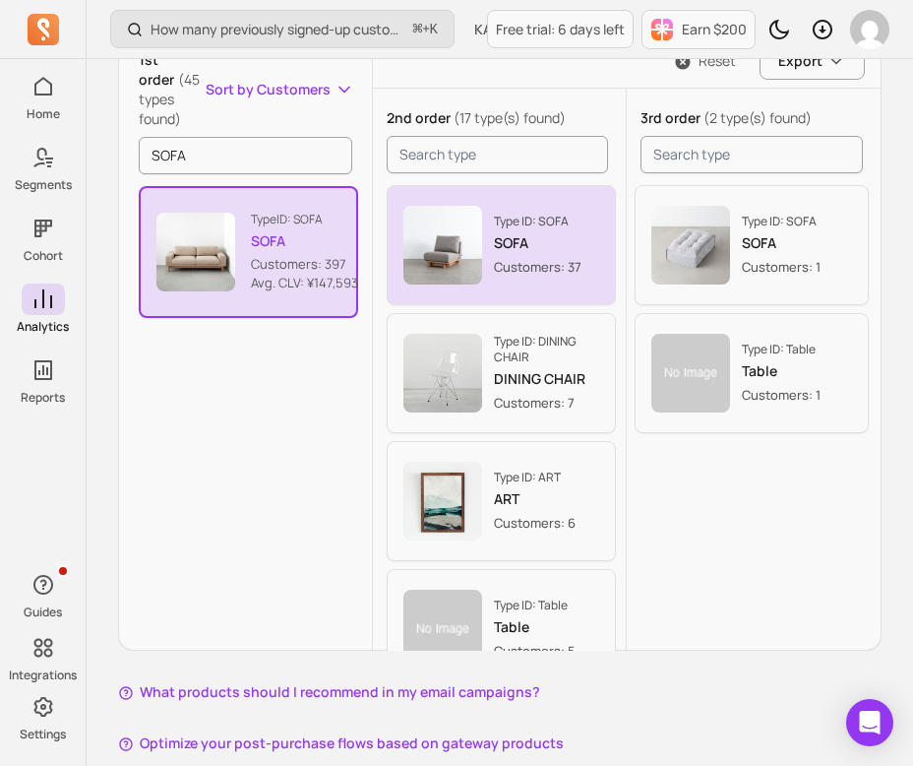
click at [529, 292] on button "Type ID: SOFA SOFA Customers: 37" at bounding box center [501, 245] width 229 height 120
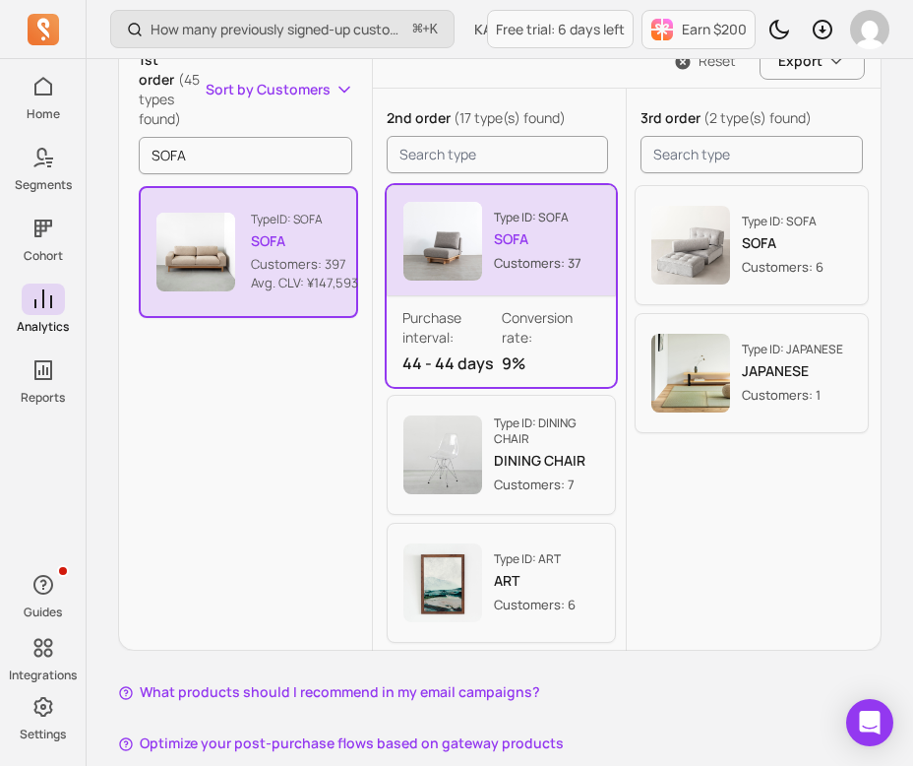
click at [381, 270] on div "Type ID: SOFA SOFA Customers: 37 Purchase interval: 44 - 44 days Conversion rat…" at bounding box center [497, 286] width 237 height 210
click at [313, 299] on button "Type ID: SOFA SOFA Customers: 397 Avg. CLV: ¥147,593.05" at bounding box center [248, 252] width 219 height 132
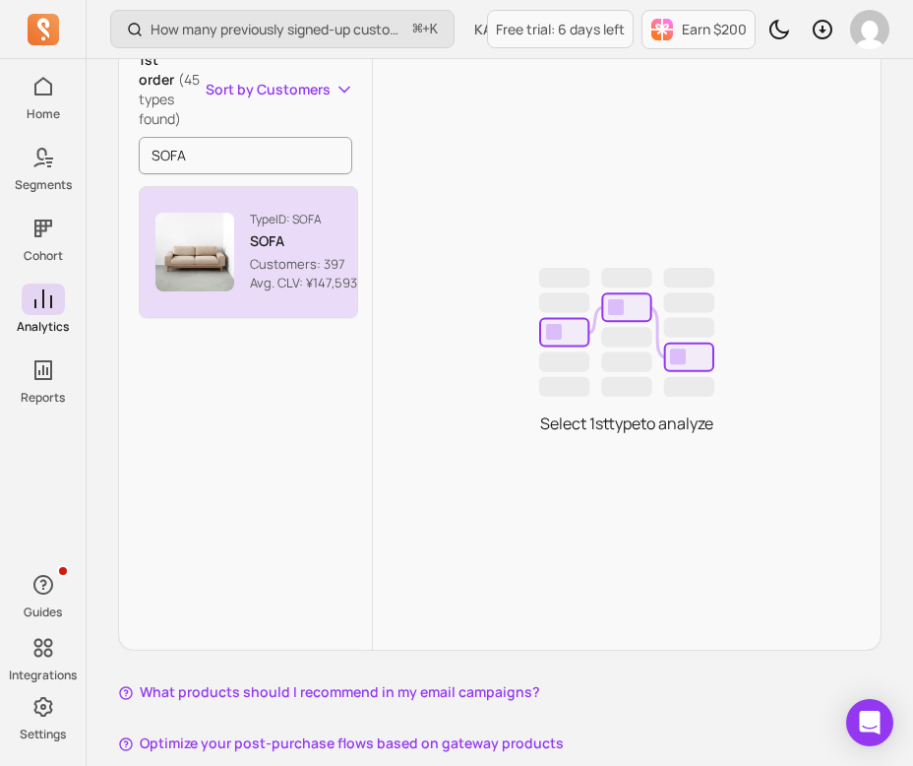
click at [337, 299] on button "Type ID: SOFA SOFA Customers: 397 Avg. CLV: ¥147,593.05" at bounding box center [248, 252] width 219 height 132
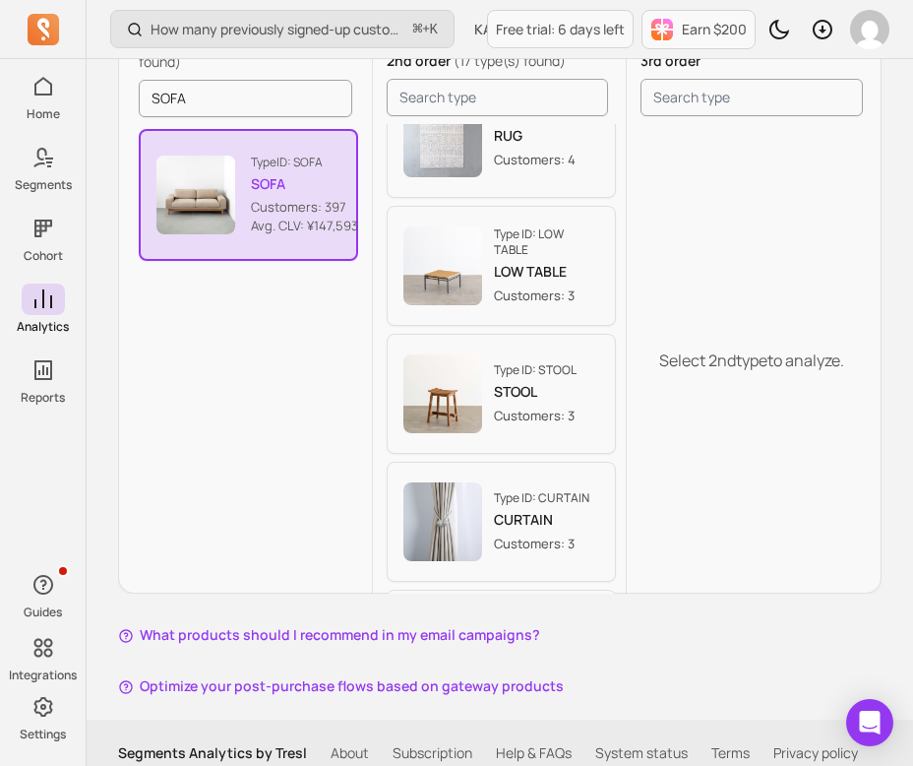
scroll to position [807, 0]
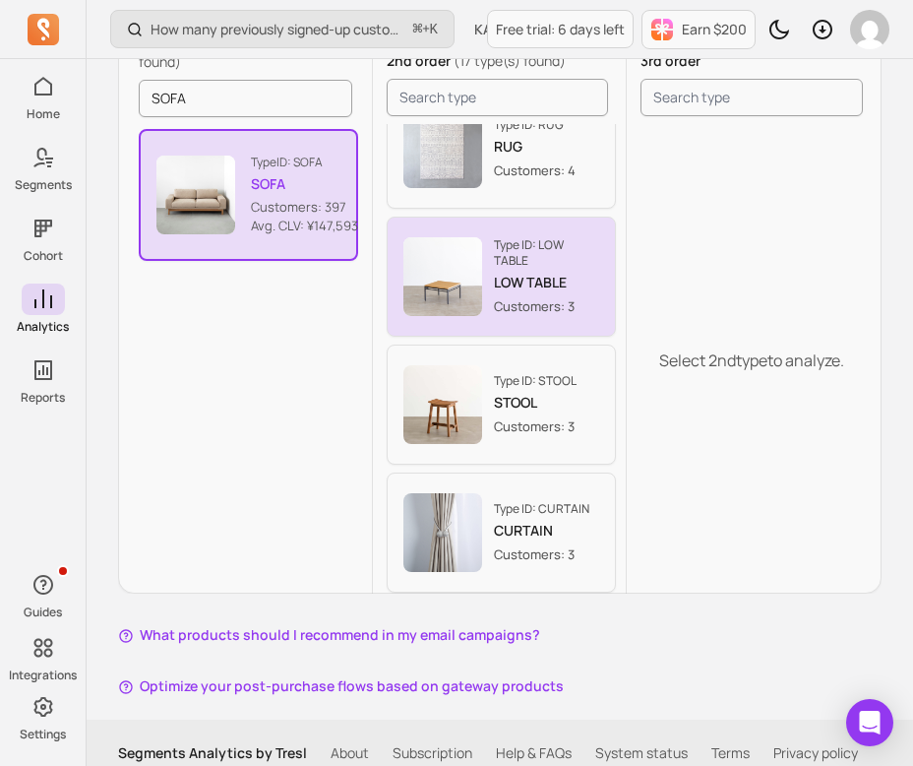
click at [522, 315] on p "Customers: 3" at bounding box center [546, 306] width 105 height 20
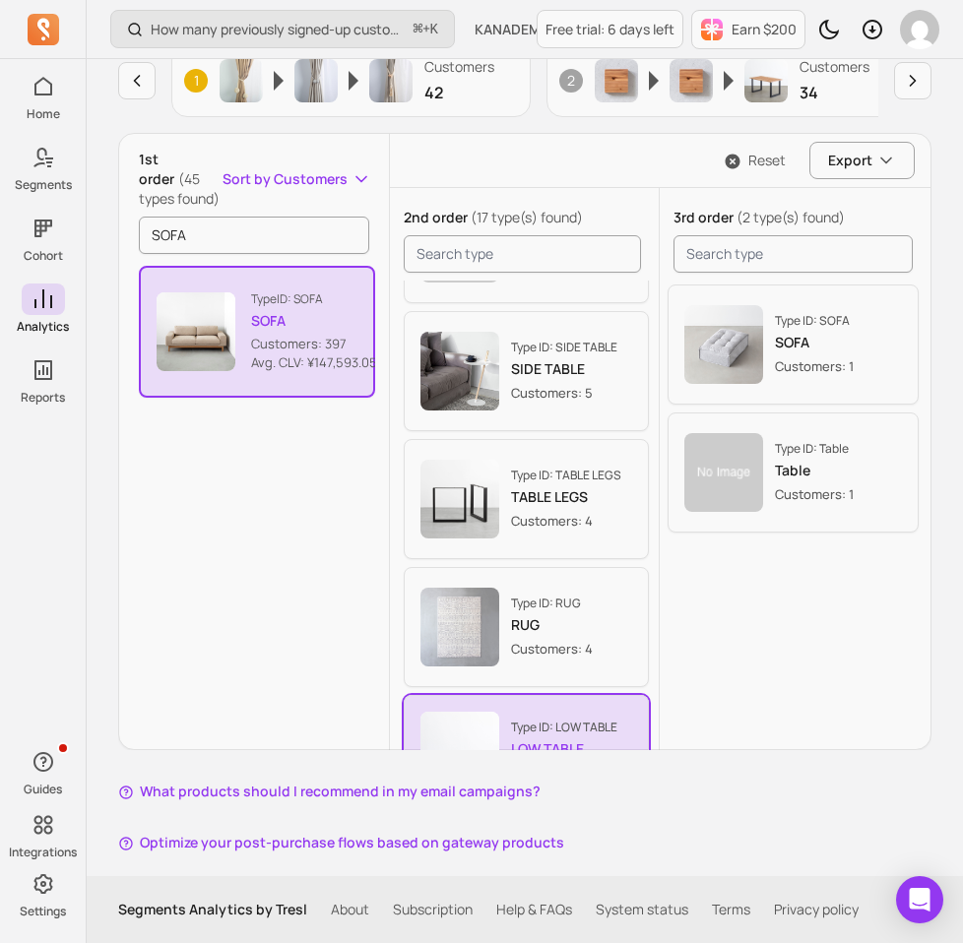
scroll to position [485, 0]
